Goal: Communication & Community: Ask a question

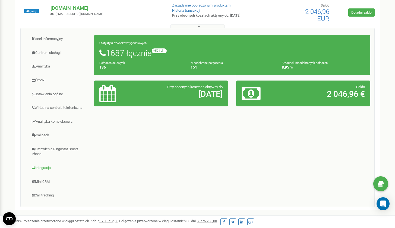
scroll to position [64, 0]
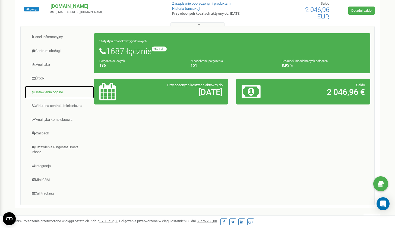
click at [59, 95] on link "Ustawienia ogólne" at bounding box center [60, 92] width 70 height 13
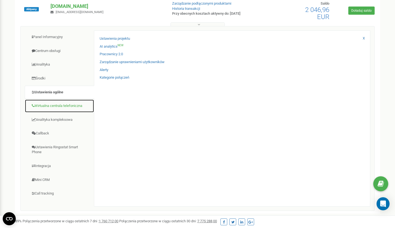
click at [62, 107] on link "Wirtualna centrala telefoniczna" at bounding box center [60, 105] width 70 height 13
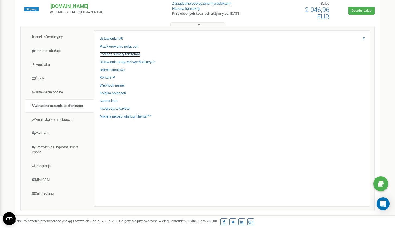
click at [127, 53] on link "Podłącz numery telefonów" at bounding box center [120, 54] width 41 height 5
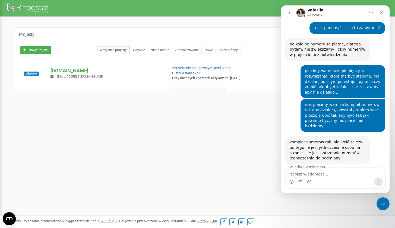
scroll to position [699, 0]
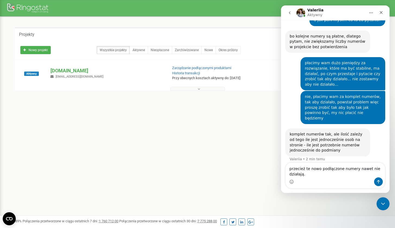
type textarea "przecież te nowo podłączone numery nawet nie działają.."
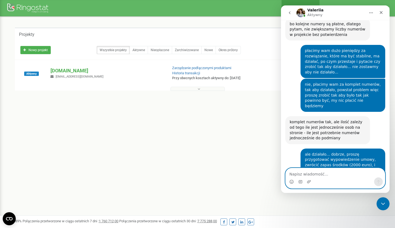
scroll to position [732, 0]
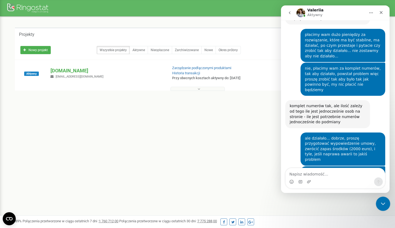
click at [380, 201] on icon "Zamknij komunikator Intercom" at bounding box center [382, 202] width 7 height 7
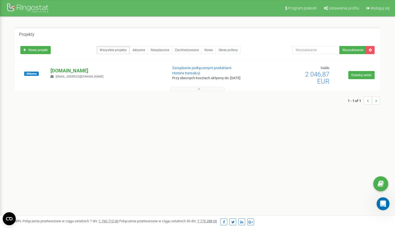
click at [93, 70] on p "[DOMAIN_NAME]" at bounding box center [107, 70] width 113 height 7
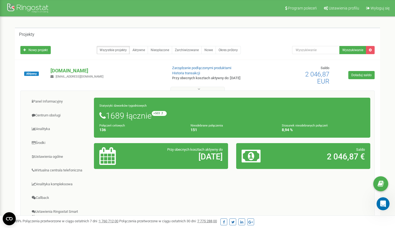
click at [120, 120] on h1 "1689 łącznie +503 względem zeszłego tygodnia" at bounding box center [232, 115] width 266 height 9
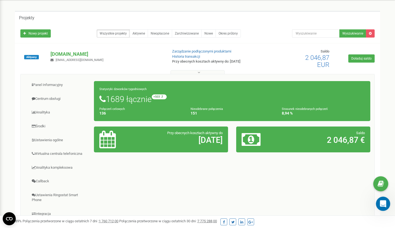
click at [382, 205] on icon "Otwórz komunikator Intercom" at bounding box center [382, 202] width 9 height 9
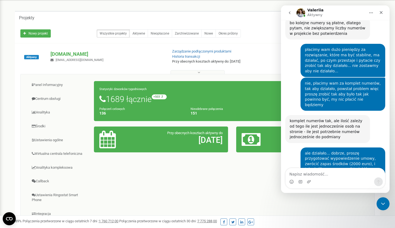
scroll to position [732, 0]
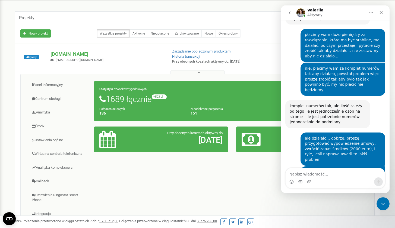
click at [321, 174] on textarea "Napisz wiadomość..." at bounding box center [335, 172] width 99 height 9
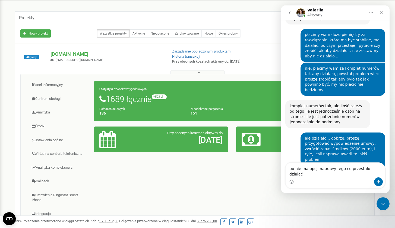
type textarea "bo nie ma opcji naprawy tego co przestało działać?"
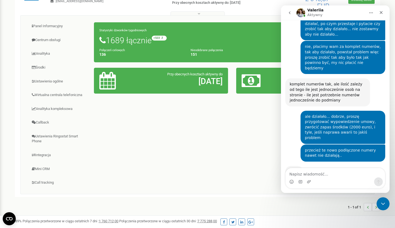
scroll to position [76, 0]
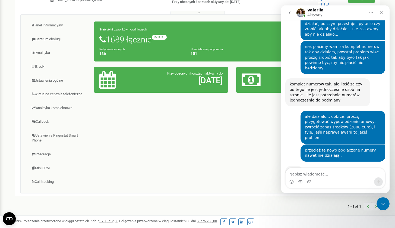
click at [151, 134] on div "Panel Informacyjny Centrum obsługi Analityka Środki Ustawienia ogólne 136 151" at bounding box center [197, 103] width 355 height 179
click at [65, 93] on link "Wirtualna centrala telefoniczna" at bounding box center [60, 94] width 70 height 13
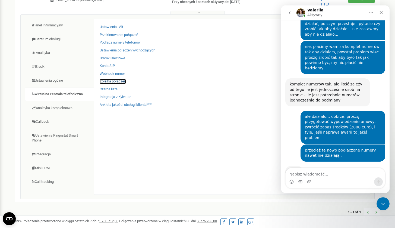
click at [108, 80] on link "Kolejka połączeń" at bounding box center [113, 81] width 26 height 5
click at [382, 202] on icon "Zamknij komunikator Intercom" at bounding box center [382, 202] width 7 height 7
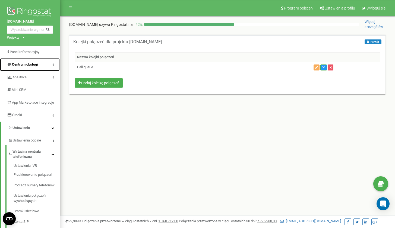
click at [36, 62] on span "Centrum obsługi" at bounding box center [22, 64] width 31 height 5
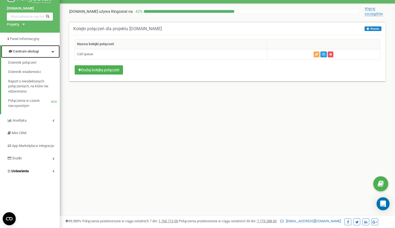
scroll to position [15, 0]
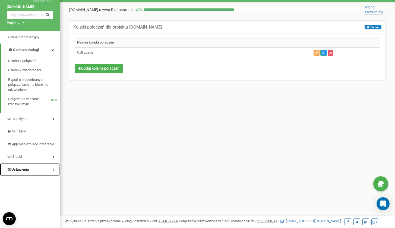
click at [33, 174] on link "Ustawienia" at bounding box center [30, 169] width 60 height 13
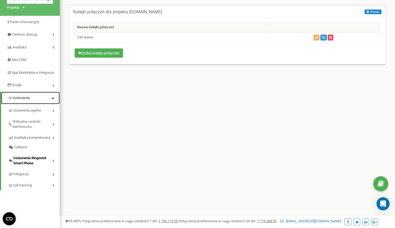
scroll to position [30, 0]
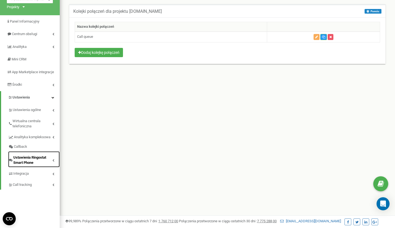
click at [30, 165] on span "Ustawienia Ringostat Smart Phone" at bounding box center [32, 160] width 39 height 10
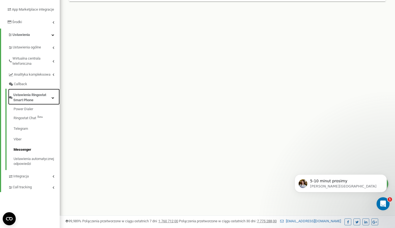
scroll to position [0, 0]
click at [324, 183] on div "5-10 minut prosimy" at bounding box center [346, 180] width 72 height 7
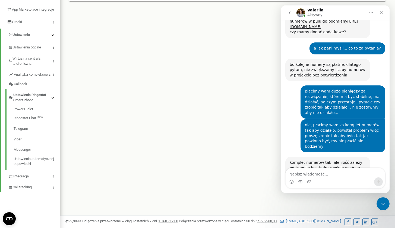
scroll to position [779, 0]
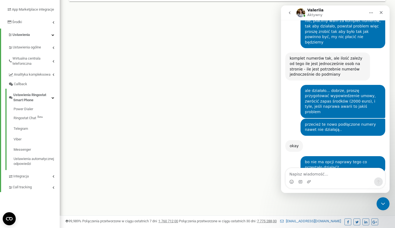
click at [329, 176] on textarea "Napisz wiadomość..." at bounding box center [335, 172] width 99 height 9
type textarea "czekam od wczoraj :)"
click at [318, 175] on textarea "Napisz wiadomość..." at bounding box center [335, 172] width 99 height 9
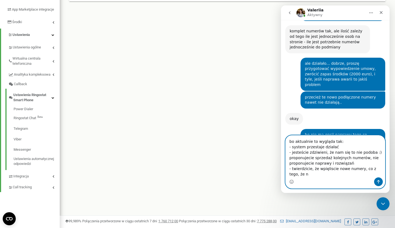
scroll to position [812, 0]
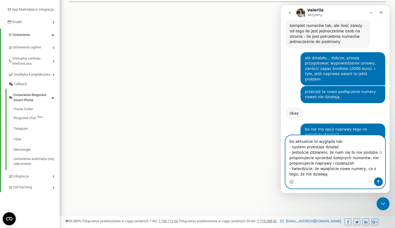
click at [329, 168] on textarea "bo aktualnie to wygląda tak: - system przestaje działać - jesteście zdziwieni, …" at bounding box center [335, 156] width 99 height 42
click at [329, 174] on textarea "bo aktualnie to wygląda tak: - system przestaje działać - jesteście zdziwieni, …" at bounding box center [335, 156] width 99 height 42
click at [364, 156] on textarea "bo aktualnie to wygląda tak: - system przestaje działać - jesteście zdziwieni, …" at bounding box center [335, 156] width 99 height 42
click at [367, 158] on textarea "bo aktualnie to wygląda tak: - system przestaje działać - jesteście zdziwieni, …" at bounding box center [335, 156] width 99 height 42
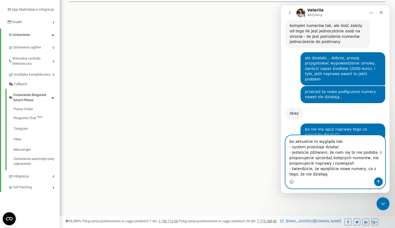
click at [364, 175] on textarea "bo aktualnie to wygląda tak: - system przestaje działać - jesteście zdziwieni, …" at bounding box center [335, 156] width 99 height 42
click at [326, 169] on textarea "bo aktualnie to wygląda tak: - system przestaje działać - jesteście zdziwieni, …" at bounding box center [335, 156] width 99 height 42
click at [331, 176] on textarea "bo aktualnie to wygląda tak: - system przestaje działać - jesteście zdziwieni, …" at bounding box center [335, 156] width 99 height 42
click at [331, 168] on textarea "bo aktualnie to wygląda tak: - system przestaje działać - jesteście zdziwieni, …" at bounding box center [335, 156] width 99 height 42
click at [326, 170] on textarea "bo aktualnie to wygląda tak: - system przestaje działać - jesteście zdziwieni, …" at bounding box center [335, 156] width 99 height 42
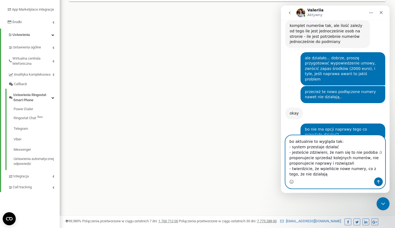
click at [326, 170] on textarea "bo aktualnie to wygląda tak: - system przestaje działać - jesteście zdziwieni, …" at bounding box center [335, 156] width 99 height 42
type textarea "bo aktualnie to wygląda tak: - system przestaje działać - jesteście zdziwieni, …"
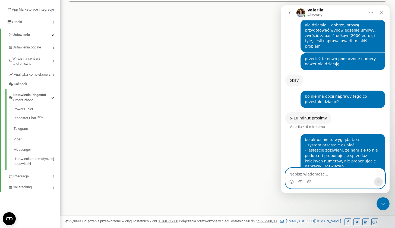
scroll to position [824, 0]
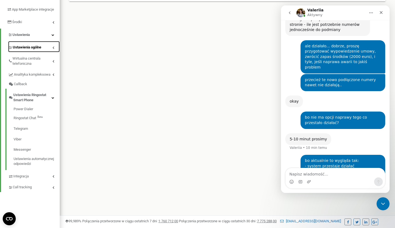
click at [43, 52] on link "Ustawienia ogólne" at bounding box center [34, 46] width 52 height 11
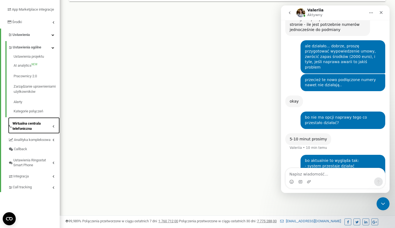
click at [45, 131] on span "Wirtualna centrala telefoniczna" at bounding box center [33, 126] width 40 height 10
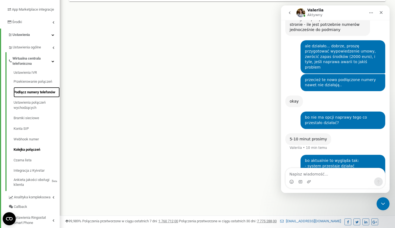
click at [40, 98] on link "Podłącz numery telefonów" at bounding box center [37, 92] width 46 height 11
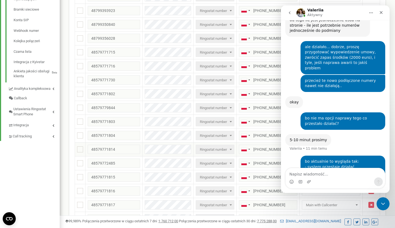
scroll to position [200, 0]
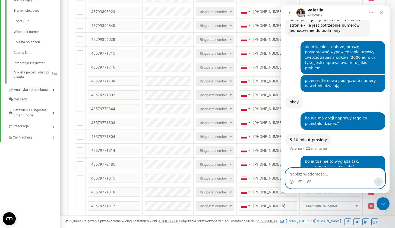
click at [308, 173] on textarea "Napisz wiadomość..." at bounding box center [335, 172] width 99 height 9
type textarea "?"
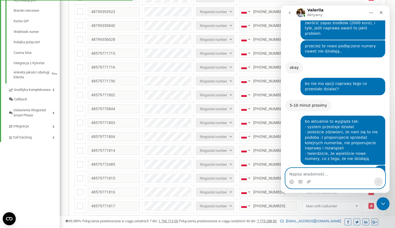
scroll to position [863, 0]
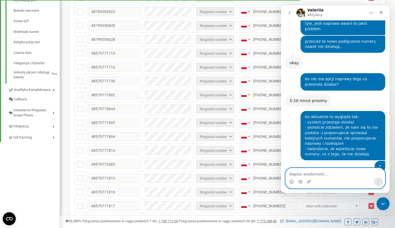
click at [325, 172] on textarea "Napisz wiadomość..." at bounding box center [335, 172] width 99 height 9
click at [334, 176] on textarea "Napisz wiadomość..." at bounding box center [335, 172] width 99 height 9
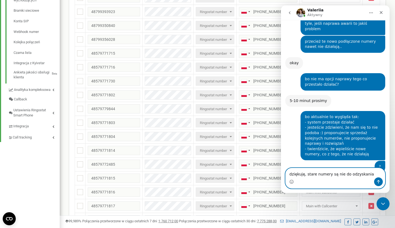
type textarea "dziękuję, stare numery są nie do odzyskania?"
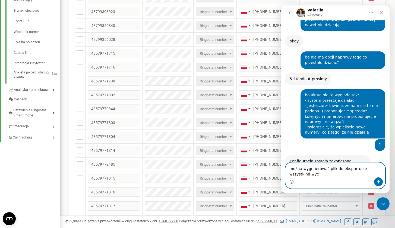
scroll to position [890, 0]
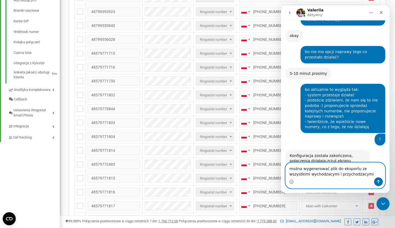
click at [324, 173] on textarea "można wygenerować plik do eksportu ze wszystkimi wychodzacymi i przychodzacymi" at bounding box center [335, 170] width 99 height 15
click at [299, 171] on textarea "można wygenerować plik do eksportu ze wszystkimi wychodzacymi i przychodzacymi" at bounding box center [335, 170] width 99 height 15
click at [351, 175] on textarea "można wygenerować plik do eksportu ze wszystkimi wychodzacymi i przychodzacymi" at bounding box center [335, 170] width 99 height 15
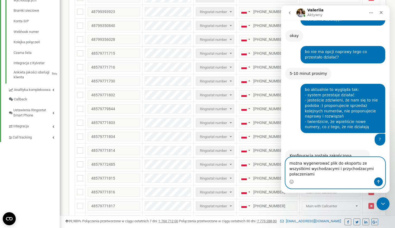
click at [336, 177] on textarea "można wygenerować plik do eksportu ze wszystkimi wychodzacymi i przychodzacymi …" at bounding box center [335, 167] width 99 height 20
click at [372, 172] on textarea "można wygenerować plik do eksportu ze wszystkimi wychodzacymi i przychodzacymi …" at bounding box center [335, 167] width 99 height 20
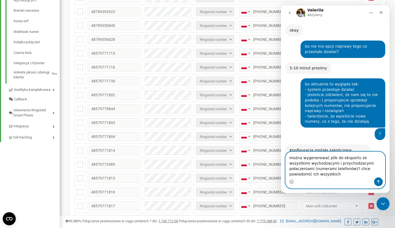
scroll to position [901, 0]
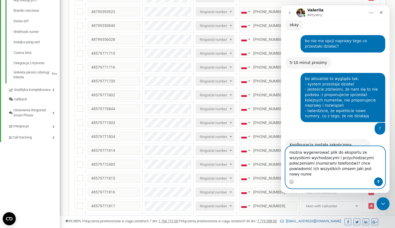
type textarea "można wygenerować plik do eksportu ze wszystkimi wychodzacymi i przychodzacymi …"
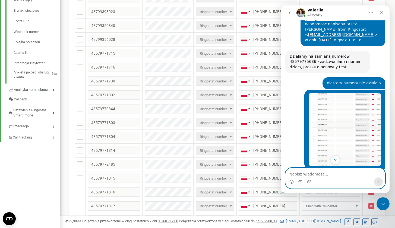
scroll to position [459, 0]
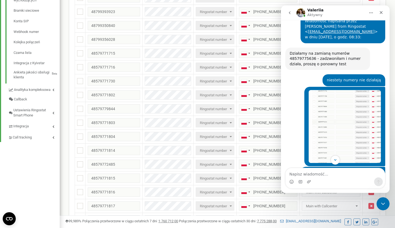
click at [338, 90] on img "Michal mówi…" at bounding box center [345, 126] width 72 height 73
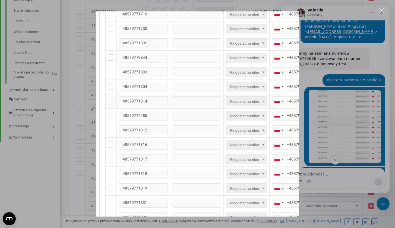
scroll to position [0, 0]
click at [336, 38] on div "Komunikator Intercom" at bounding box center [197, 114] width 395 height 228
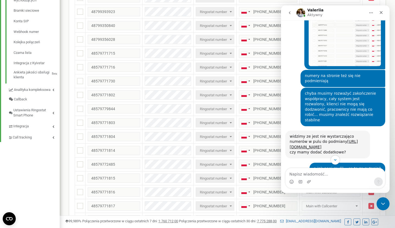
scroll to position [558, 0]
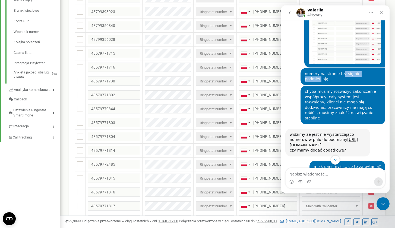
drag, startPoint x: 371, startPoint y: 47, endPoint x: 338, endPoint y: 47, distance: 33.4
click at [338, 71] on div "numery na stronie też się nie podmieniają" at bounding box center [343, 76] width 76 height 11
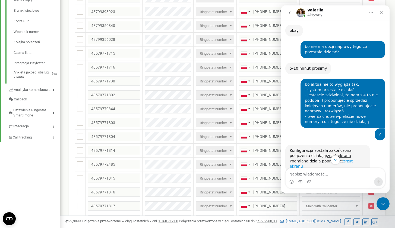
scroll to position [918, 0]
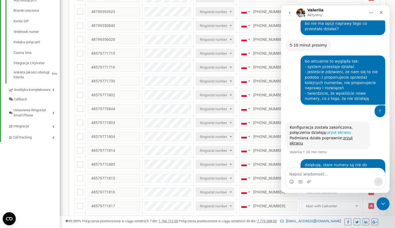
click at [336, 130] on link "zrzut ekranu" at bounding box center [339, 132] width 24 height 4
click at [345, 136] on link "zrzut ekranu" at bounding box center [321, 141] width 63 height 10
click at [335, 130] on link "zrzut ekranu" at bounding box center [339, 132] width 24 height 4
